Goal: Information Seeking & Learning: Check status

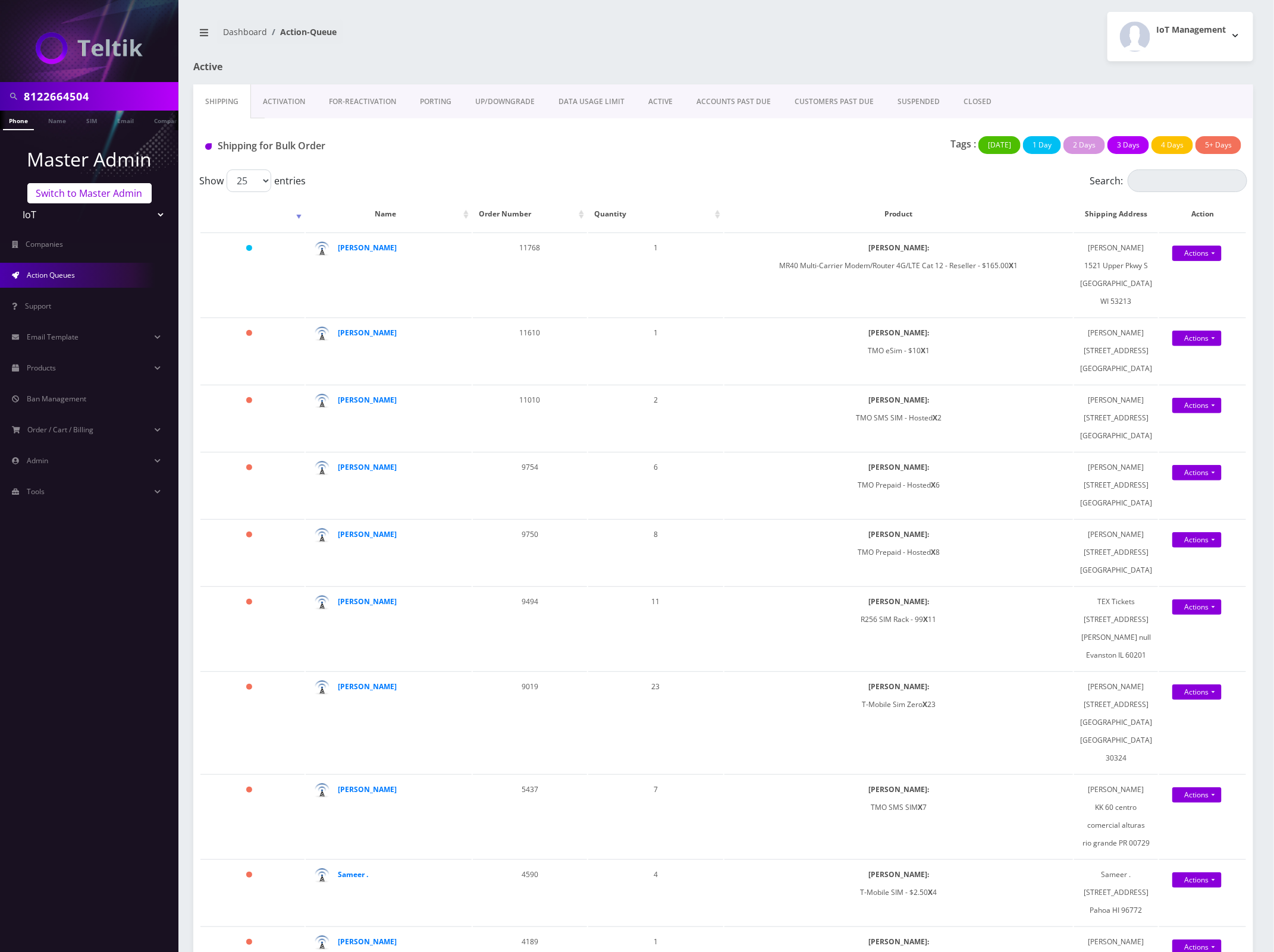
click at [67, 185] on link "Switch to Master Admin" at bounding box center [89, 193] width 124 height 20
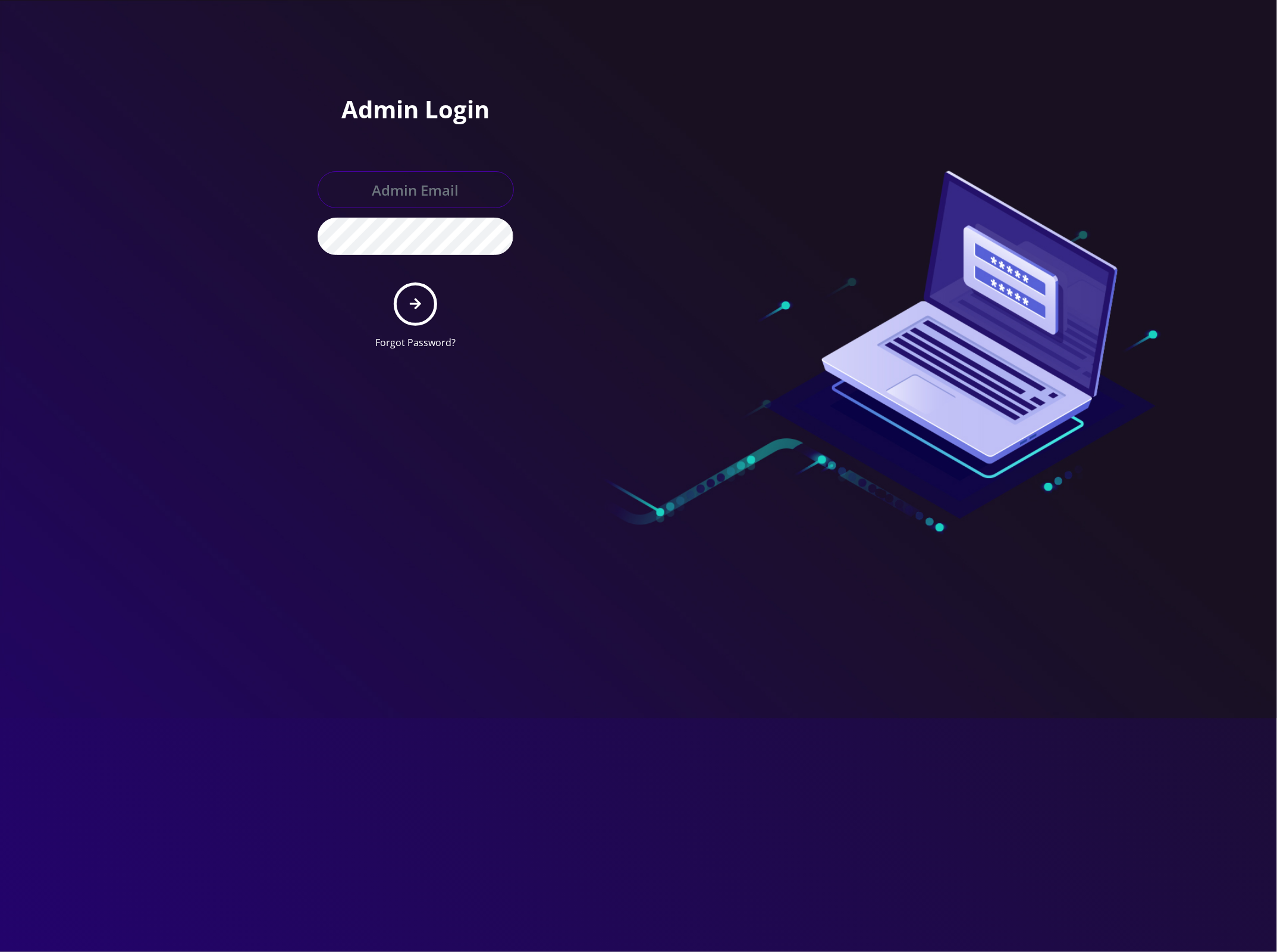
type input "master@britewireless.com"
click at [415, 315] on button "submit" at bounding box center [416, 304] width 44 height 44
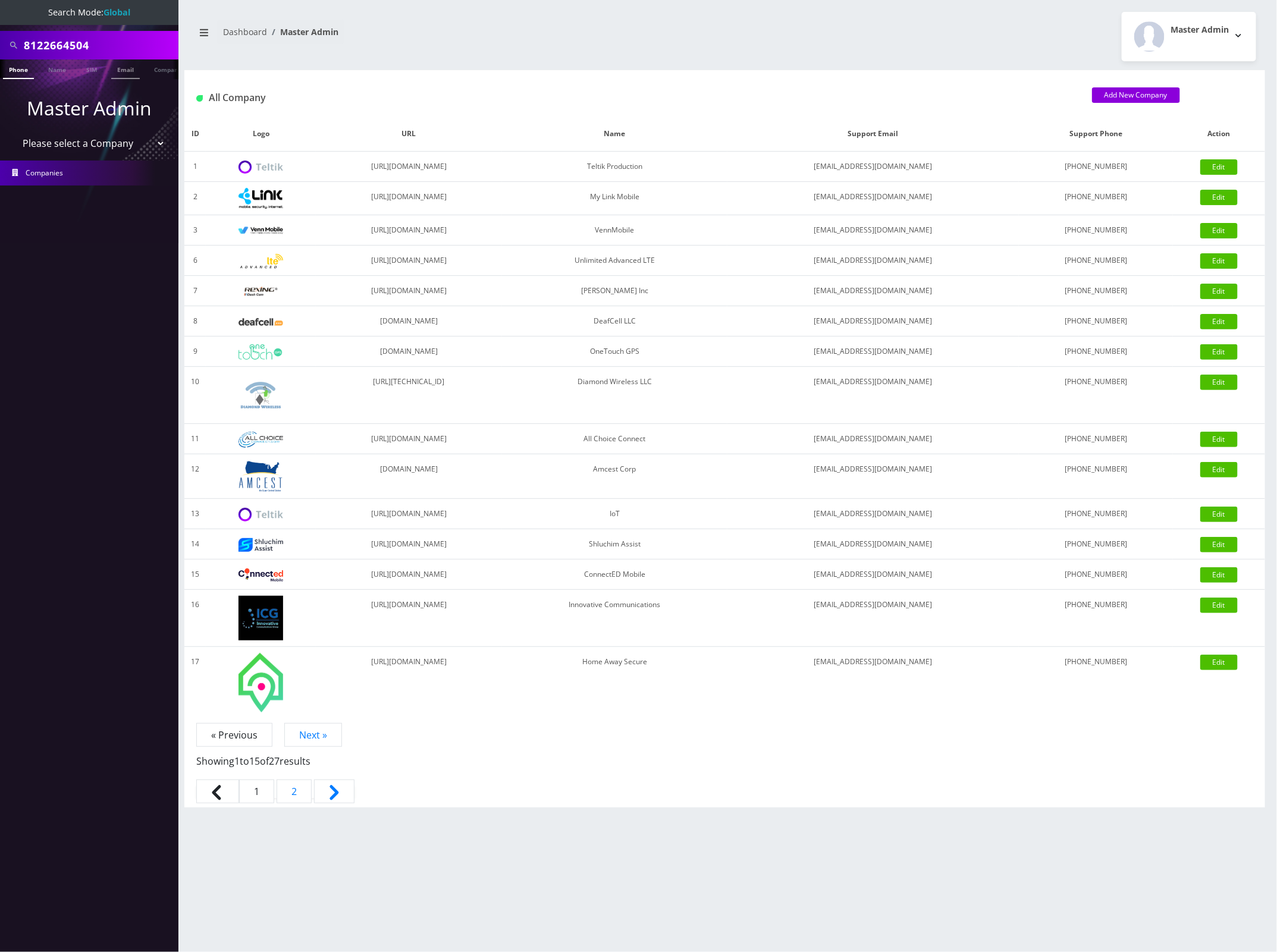
scroll to position [0, 6]
click at [69, 42] on input "8122664504" at bounding box center [99, 45] width 152 height 22
paste input "5073507166"
type input "5073507166"
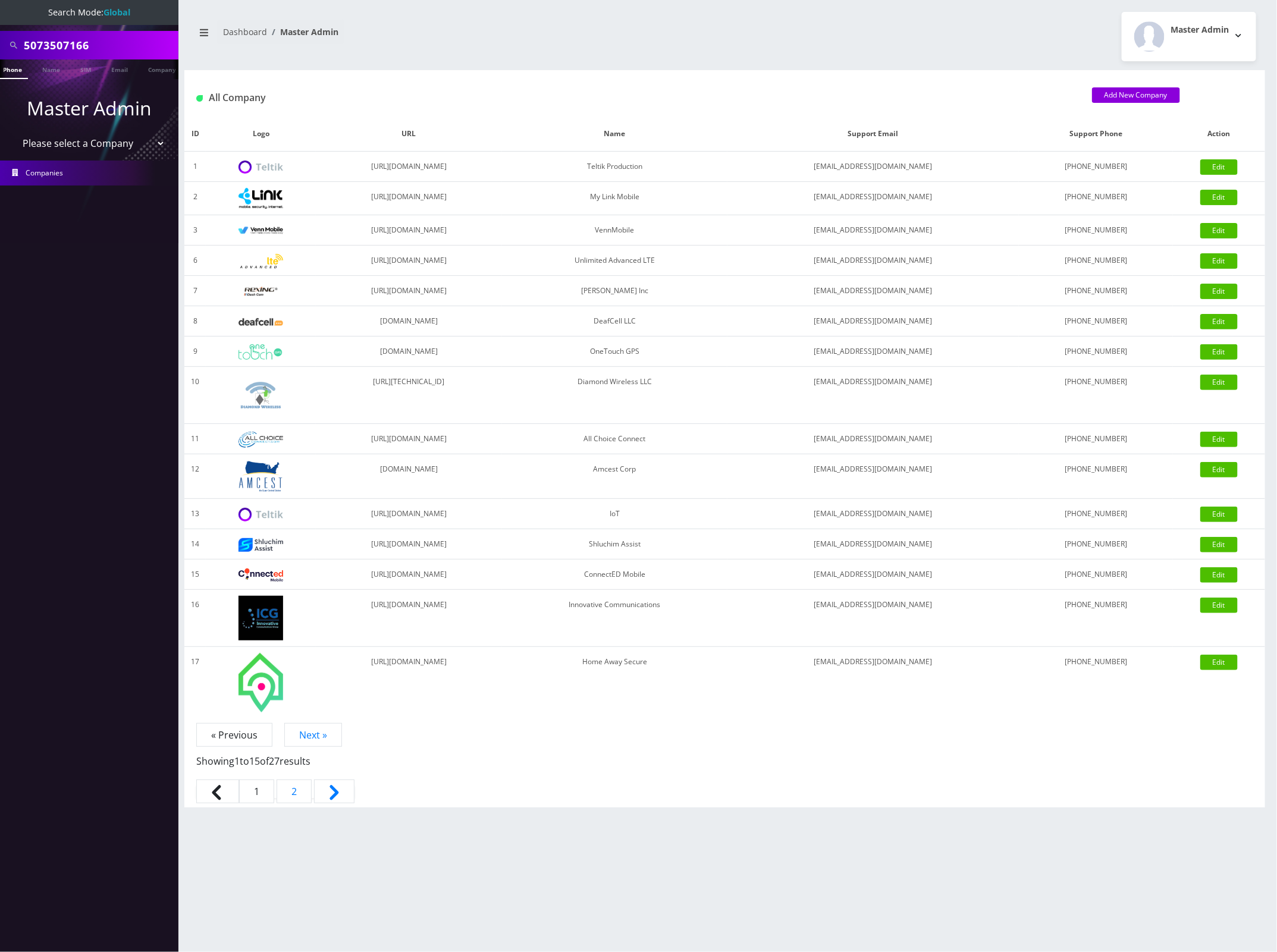
click at [13, 72] on link "Phone" at bounding box center [12, 69] width 31 height 19
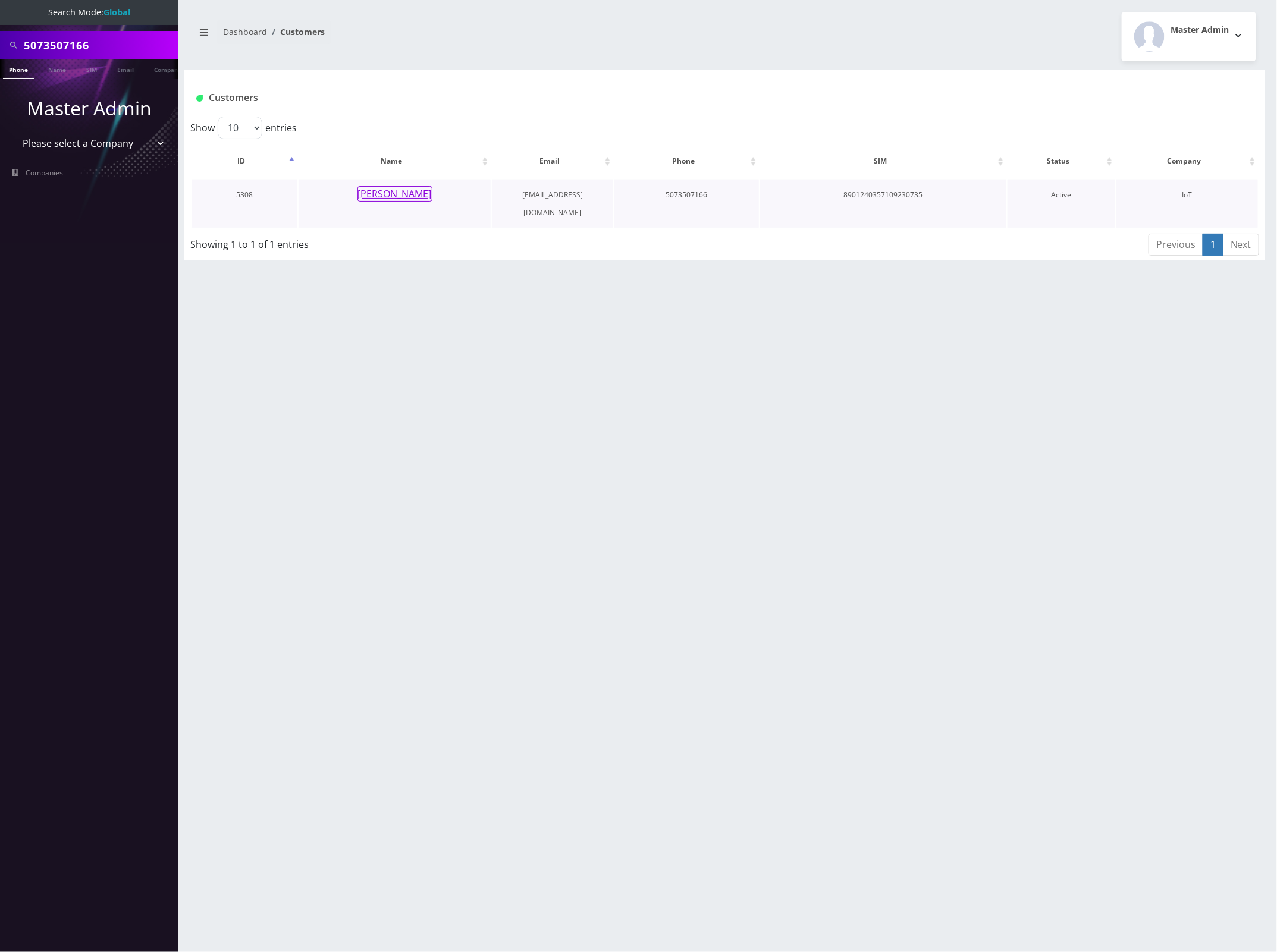
click at [412, 195] on button "Jarod Stirling" at bounding box center [395, 194] width 75 height 16
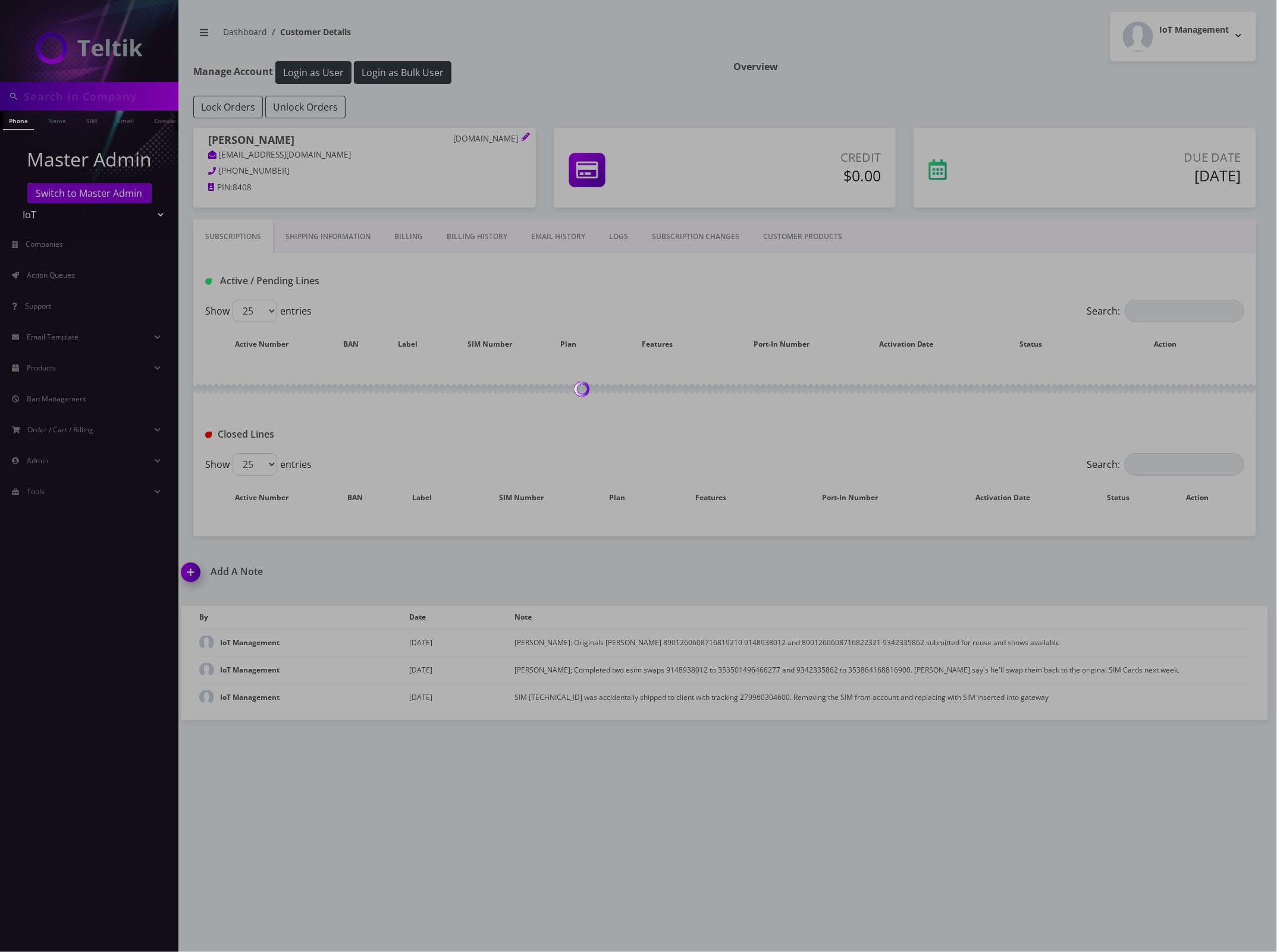
type input "5073507166"
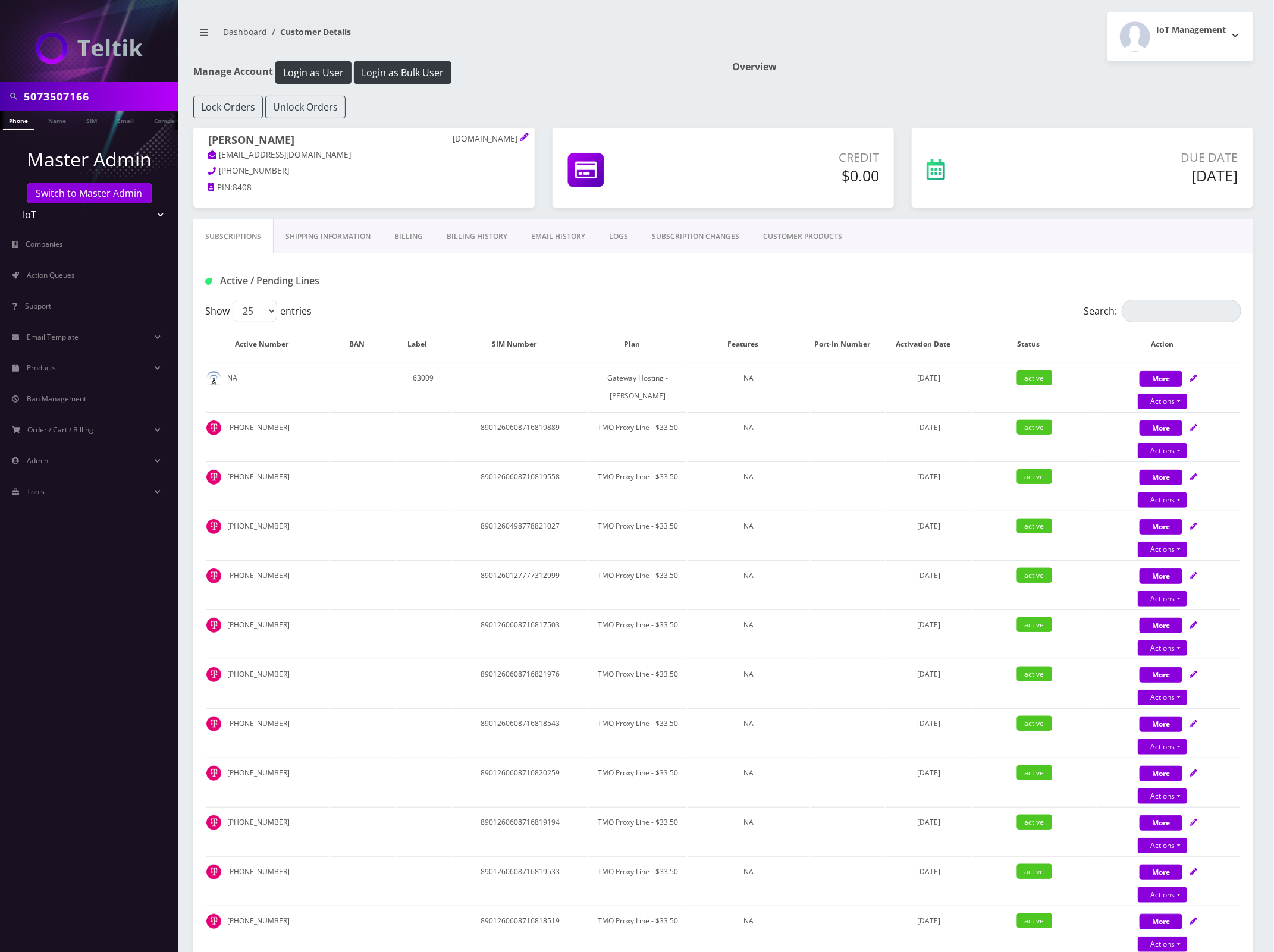
click at [333, 233] on link "Shipping Information" at bounding box center [328, 236] width 109 height 35
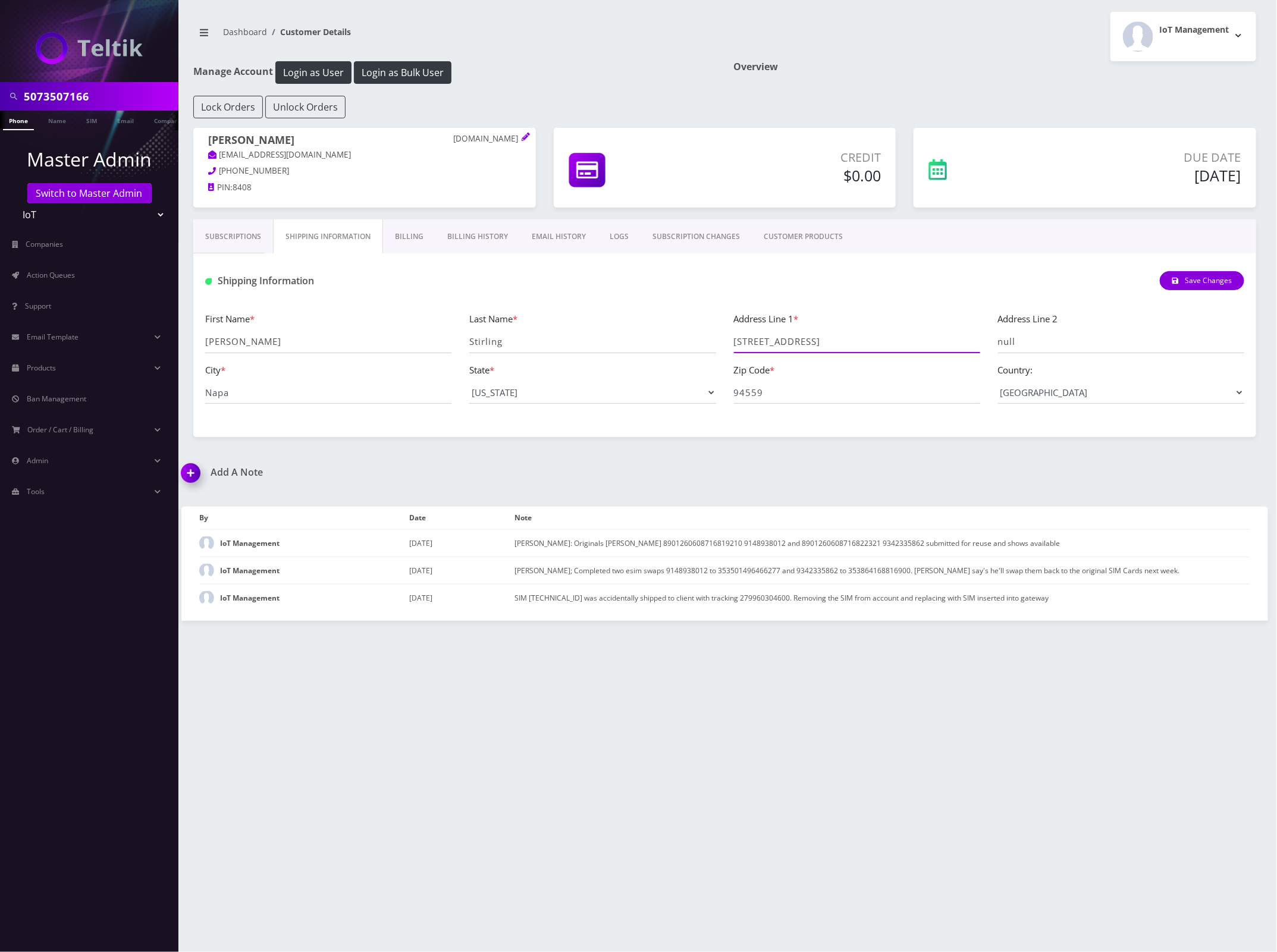
drag, startPoint x: 813, startPoint y: 339, endPoint x: 710, endPoint y: 341, distance: 103.0
click at [710, 341] on div "First Name * Jarod Last Name * Stirling Address Line 1 * 2050 Brown St Address …" at bounding box center [725, 362] width 1057 height 102
drag, startPoint x: 315, startPoint y: 397, endPoint x: 188, endPoint y: 393, distance: 127.1
click at [188, 393] on div "Subscriptions Shipping Information Billing Billing History EMAIL HISTORY LOGS S…" at bounding box center [724, 328] width 1081 height 218
click at [233, 242] on link "Subscriptions" at bounding box center [233, 236] width 79 height 35
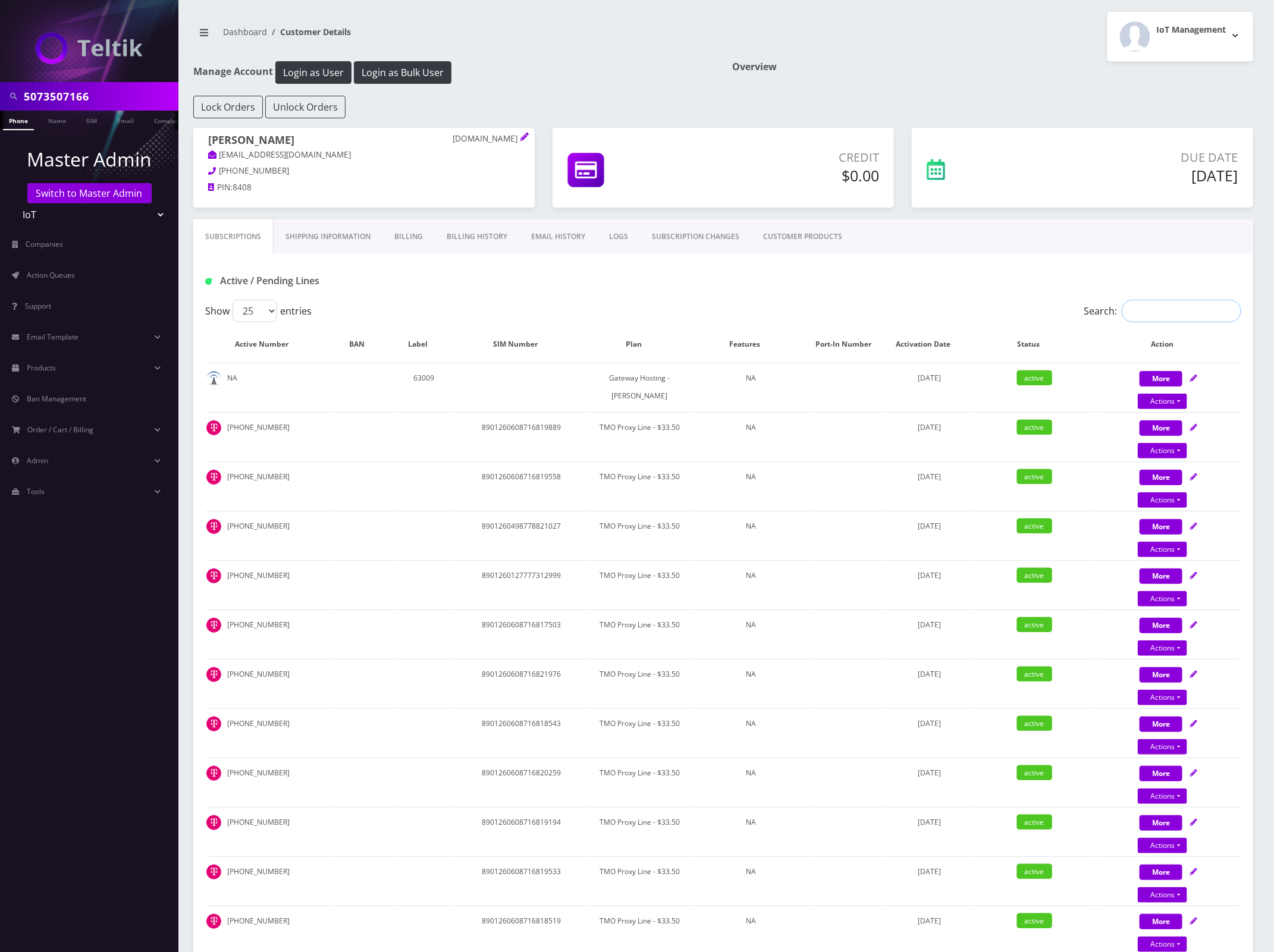
click at [1169, 316] on input "Search:" at bounding box center [1181, 311] width 119 height 22
paste input "5073507166"
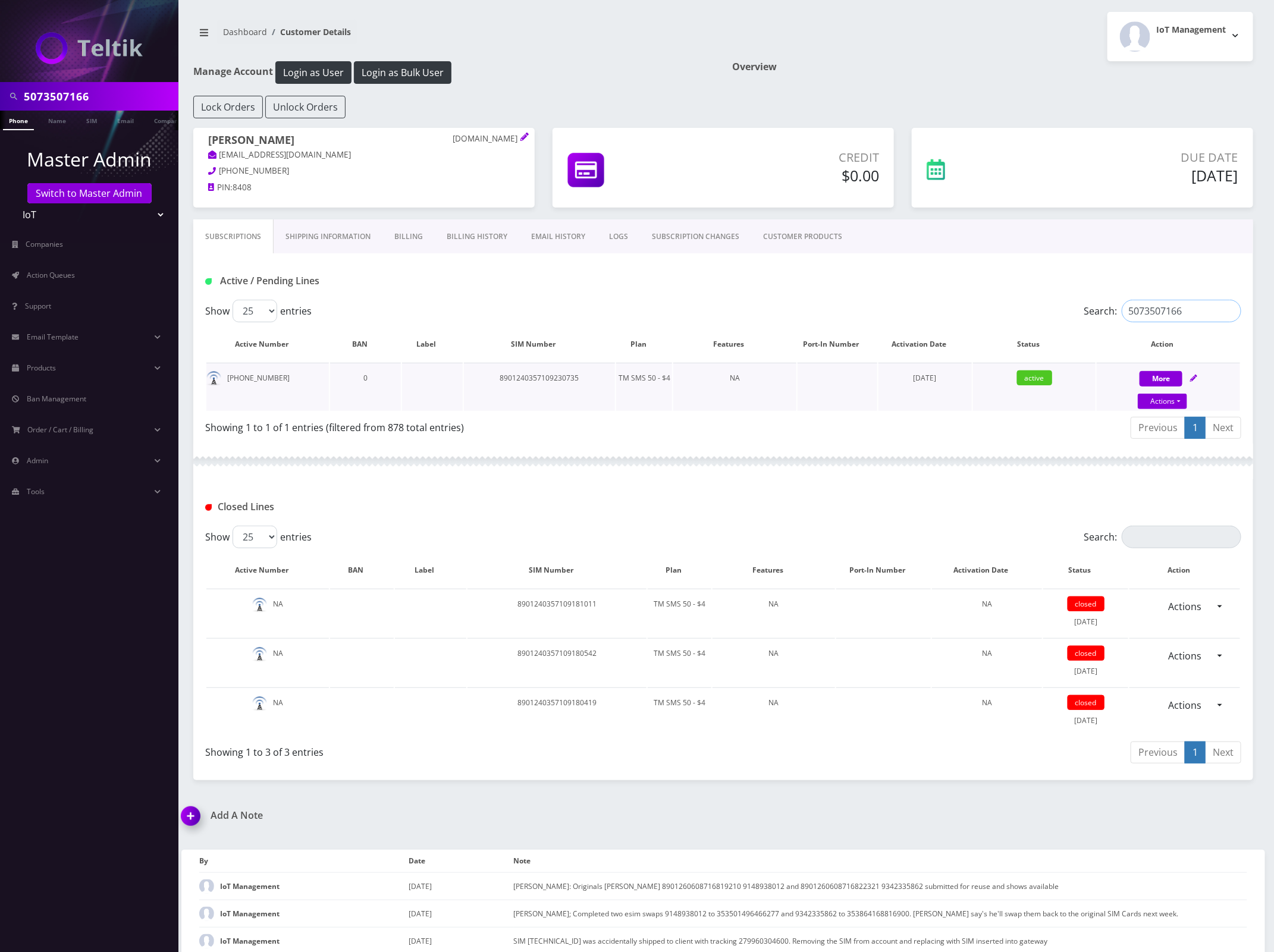
type input "5073507166"
click at [214, 381] on img at bounding box center [213, 378] width 15 height 15
click at [655, 379] on td "TM SMS 50 - $4" at bounding box center [644, 387] width 56 height 48
click at [50, 100] on input "5073507166" at bounding box center [99, 96] width 152 height 22
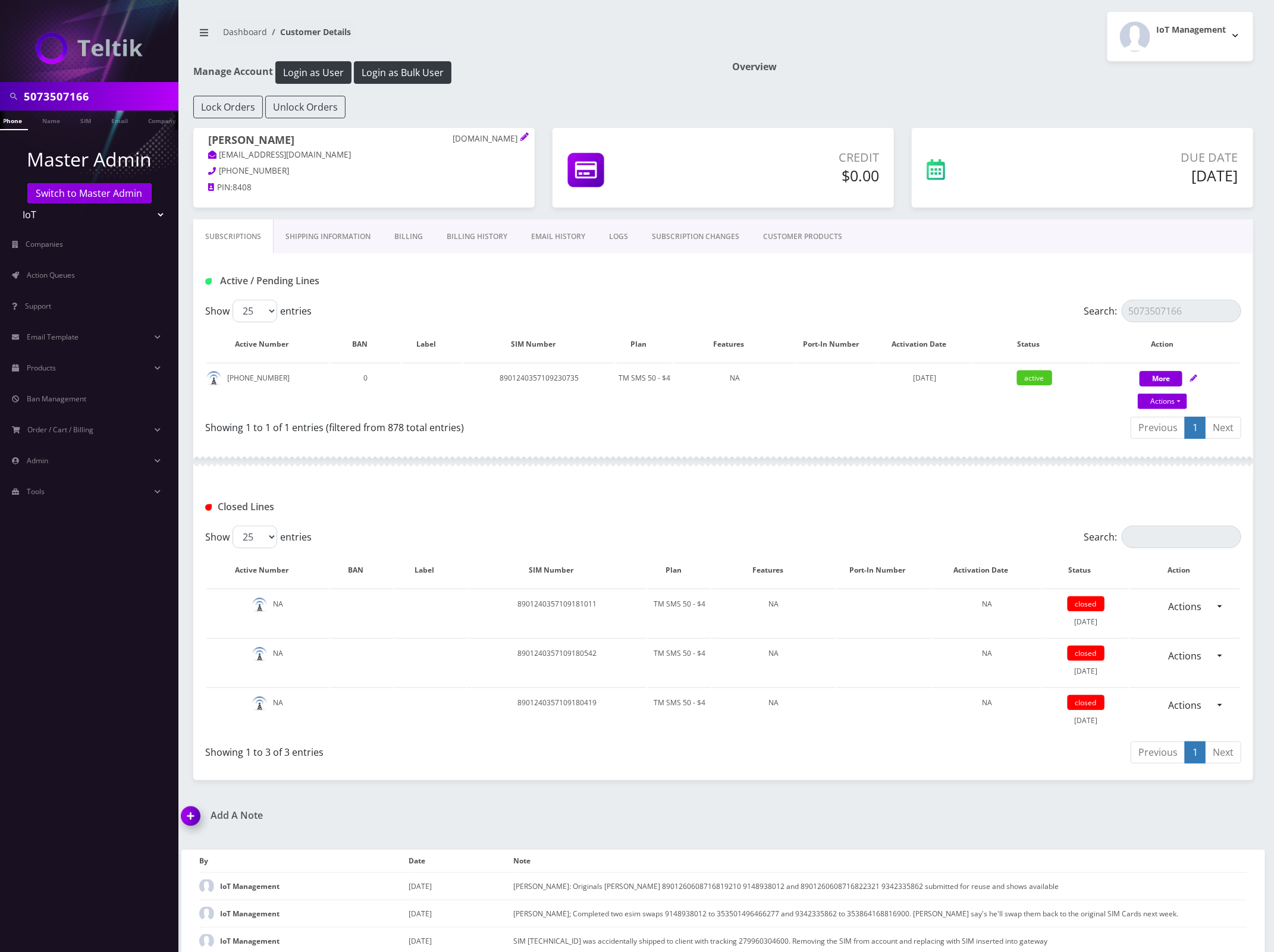
click at [50, 100] on input "5073507166" at bounding box center [99, 96] width 152 height 22
paste input "9145273724"
type input "9145273724"
click at [0, 123] on li at bounding box center [6, 123] width 12 height 30
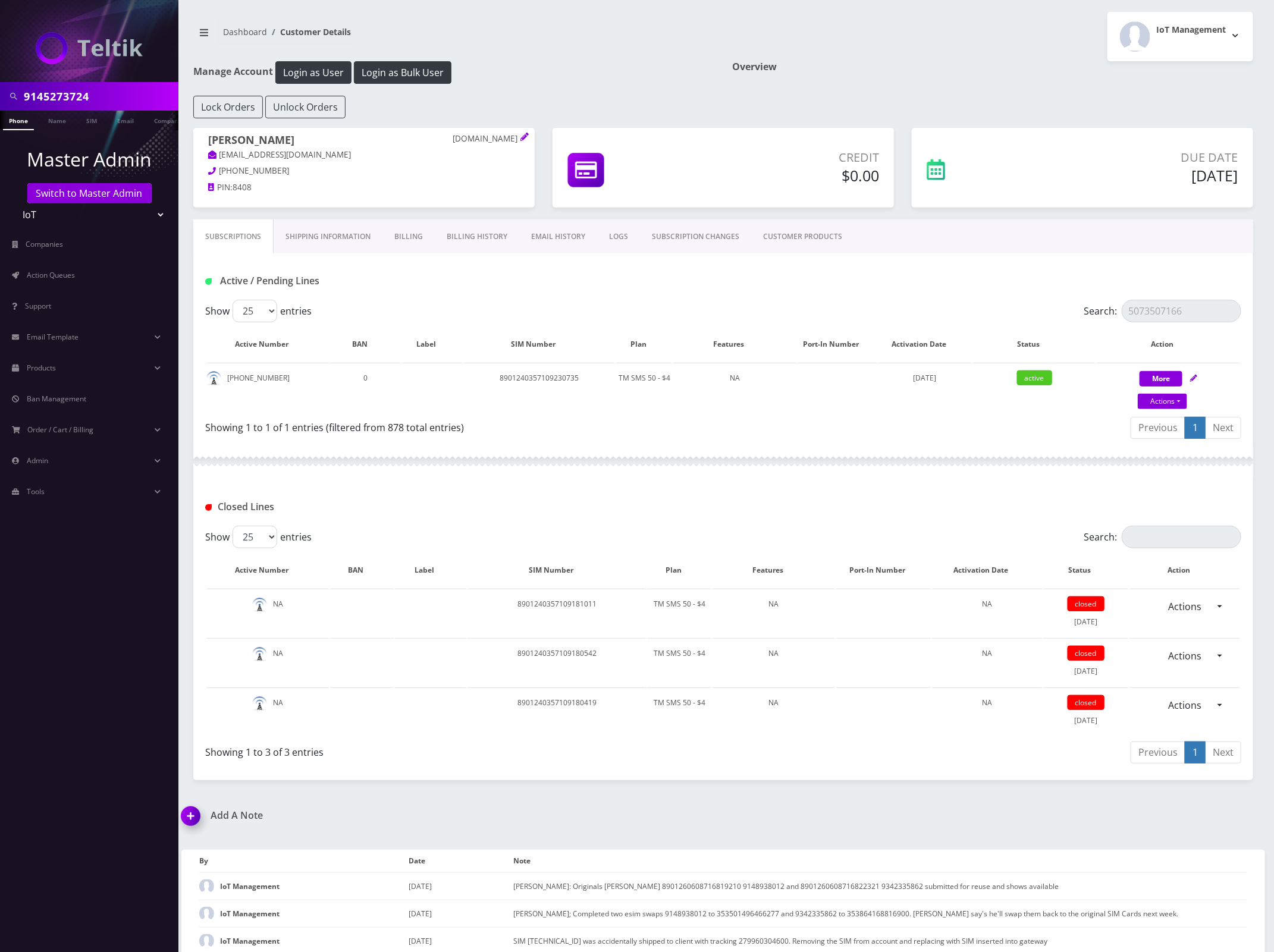
click at [15, 118] on link "Phone" at bounding box center [18, 120] width 31 height 19
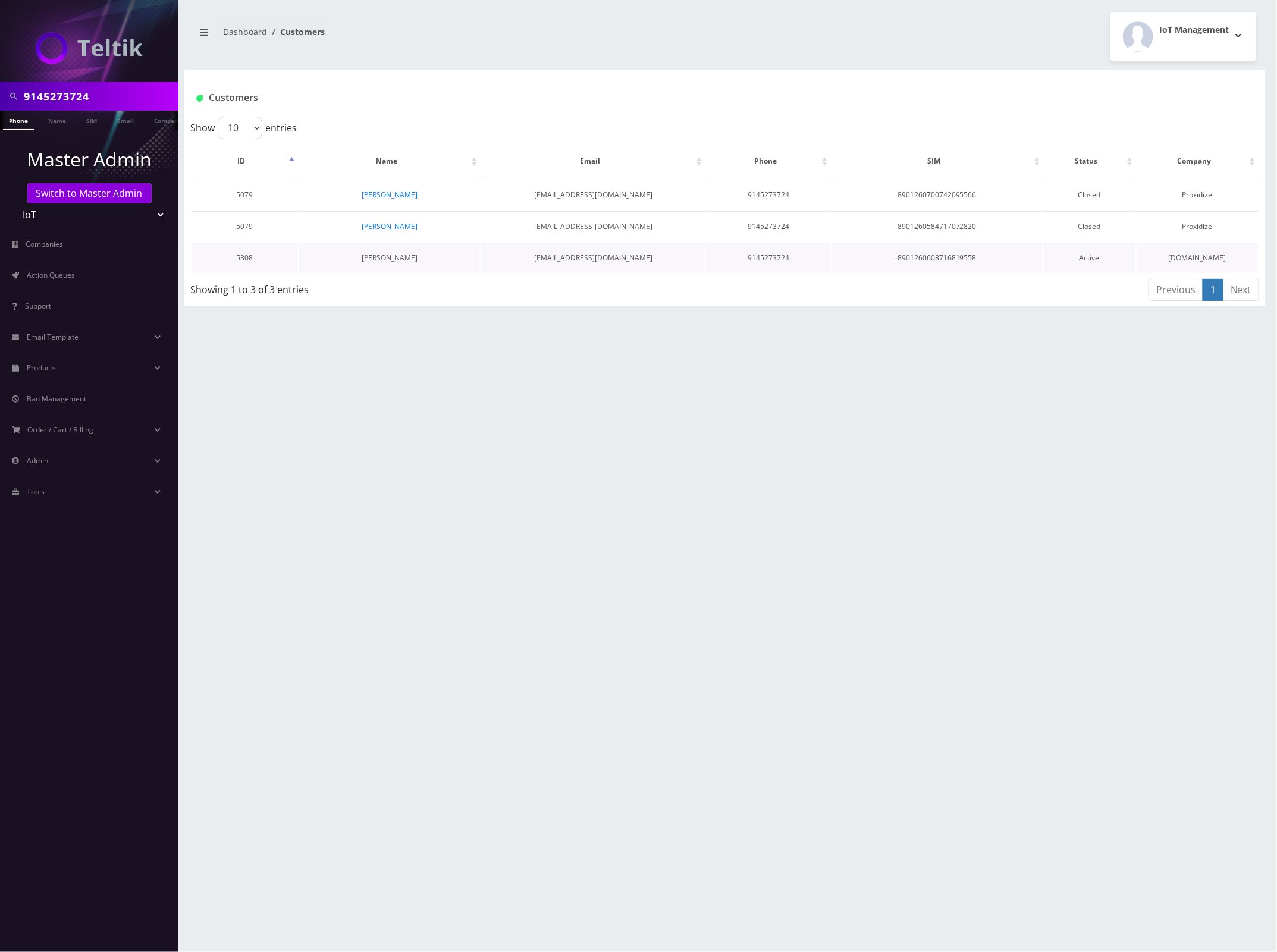
click at [387, 256] on link "[PERSON_NAME]" at bounding box center [390, 258] width 56 height 10
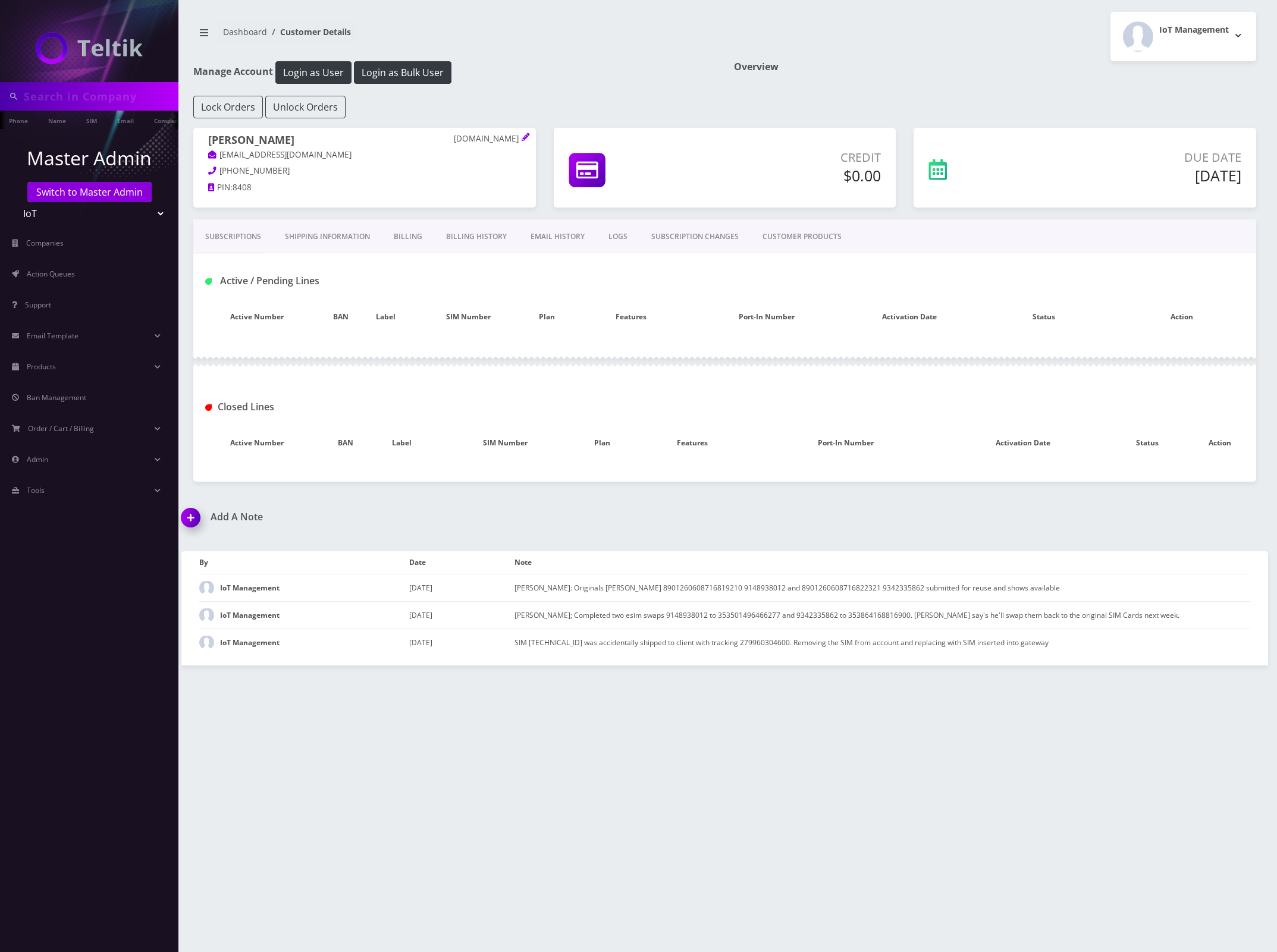
type input "9145273724"
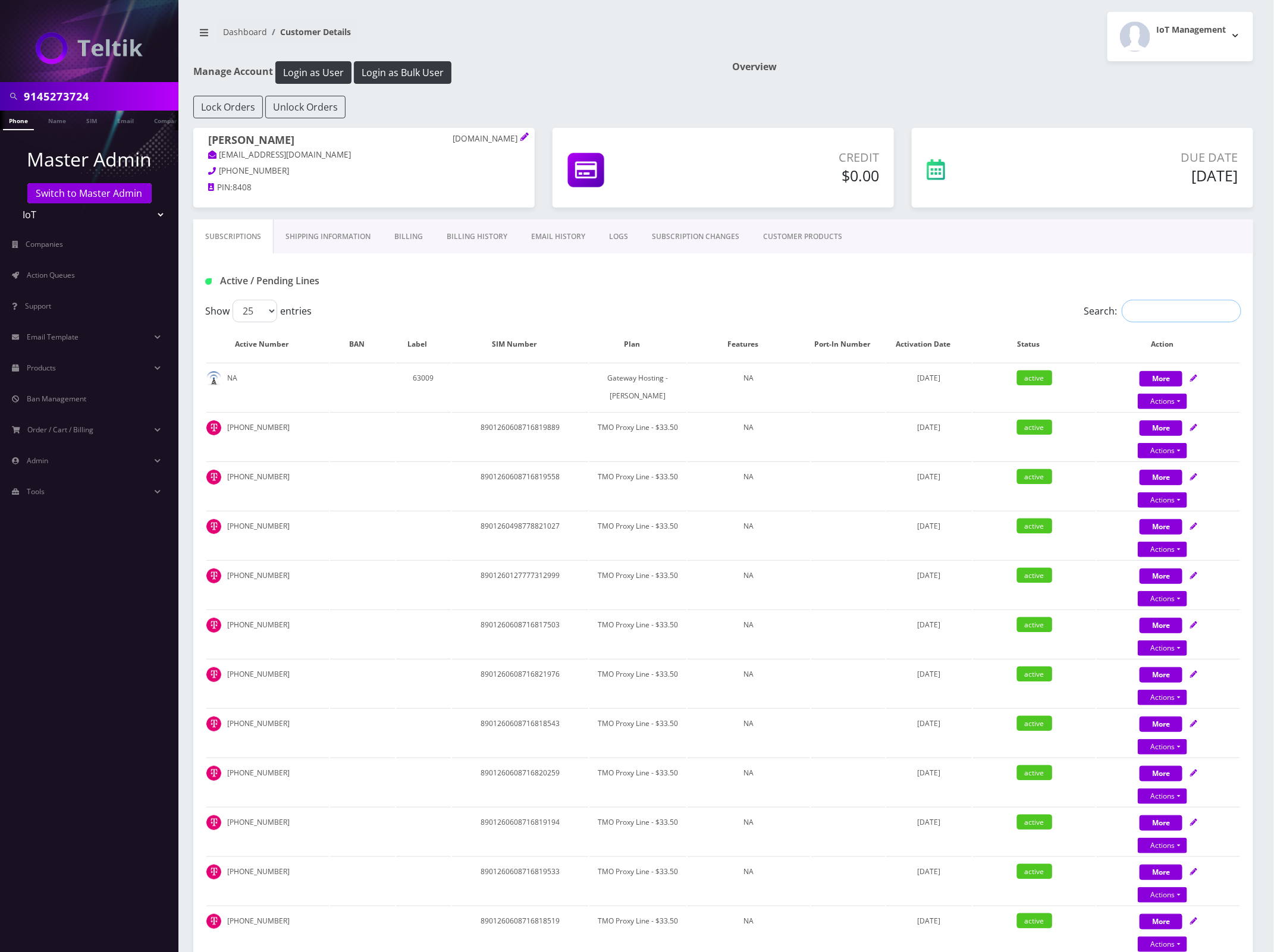
click at [1186, 319] on input "Search:" at bounding box center [1181, 311] width 119 height 22
paste input "9145273724"
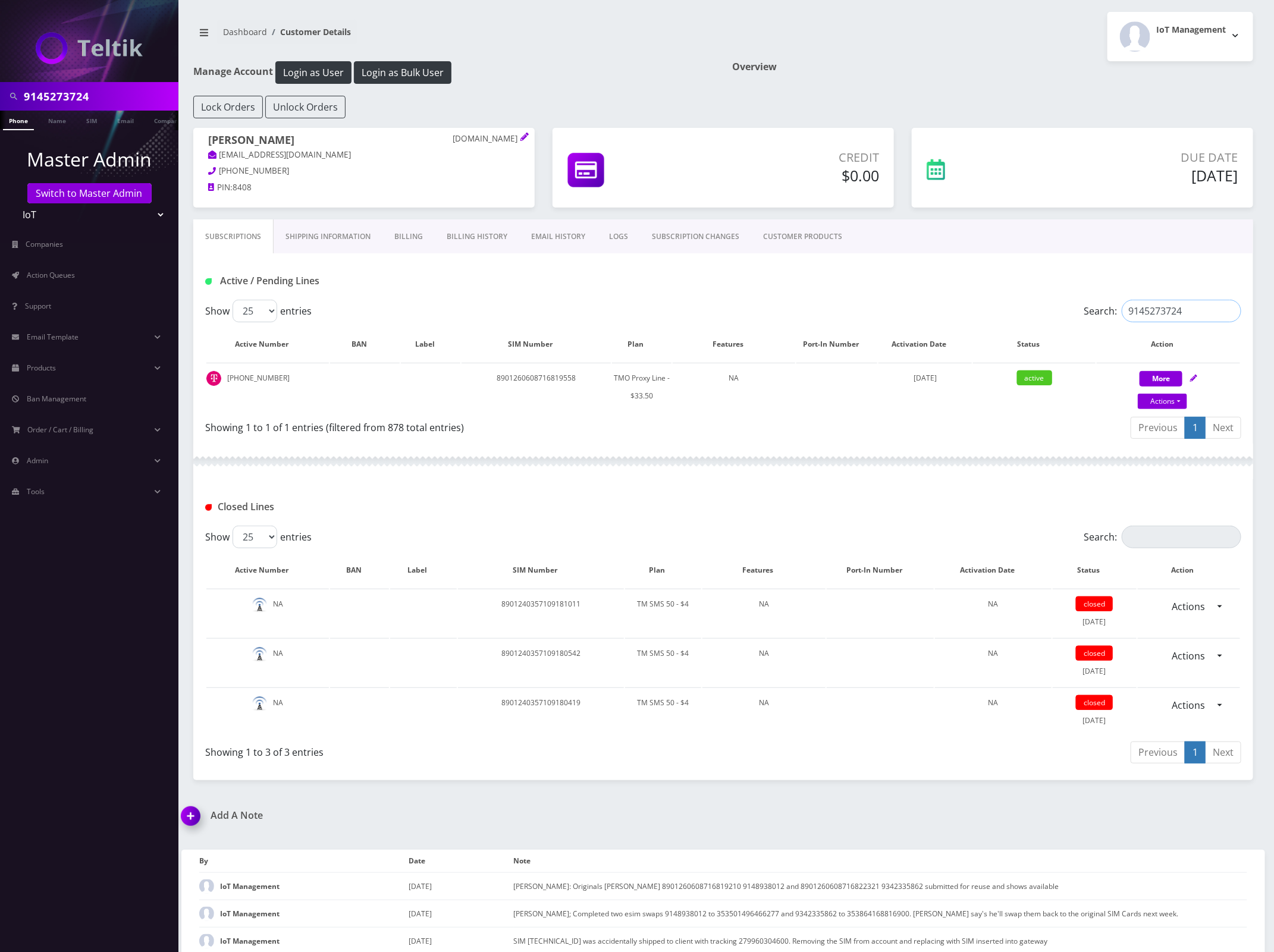
type input "9145273724"
